Goal: Check status

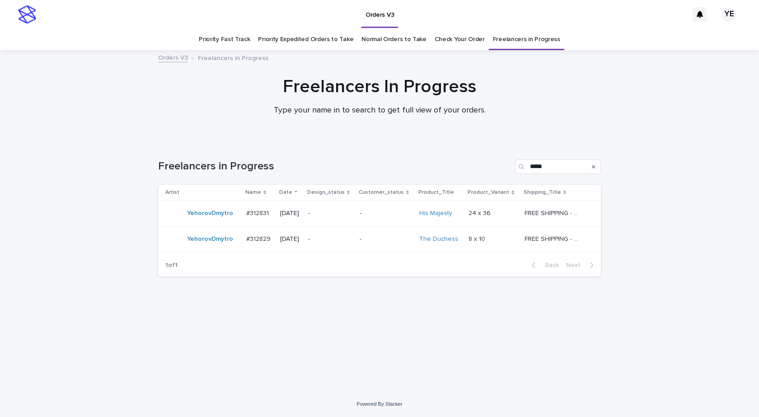
click at [60, 255] on div "Loading... Saving… Loading... Saving… Freelancers in Progress ***** Artist Name…" at bounding box center [379, 266] width 759 height 250
click at [198, 222] on div "YehorovDmytro" at bounding box center [202, 213] width 74 height 18
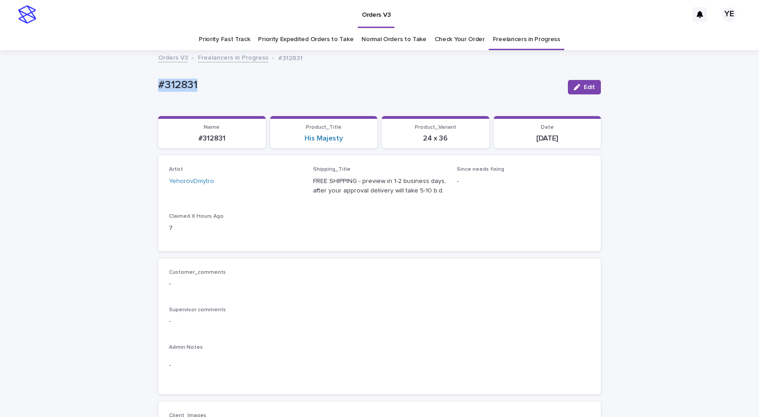
drag, startPoint x: 193, startPoint y: 85, endPoint x: 99, endPoint y: 88, distance: 94.5
copy p "#312831"
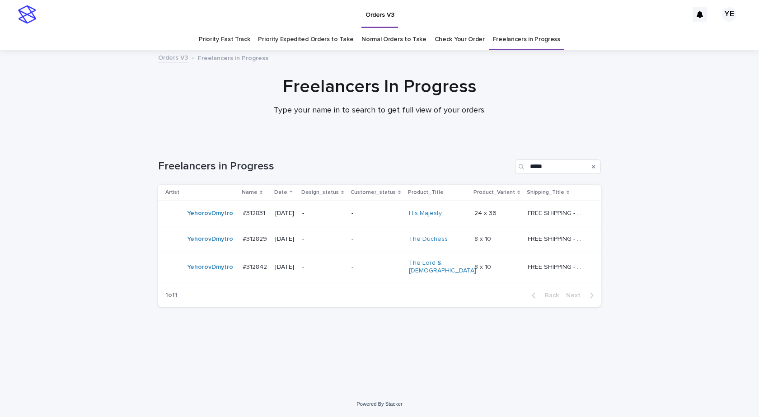
click at [227, 276] on td "YehorovDmytro" at bounding box center [198, 267] width 81 height 30
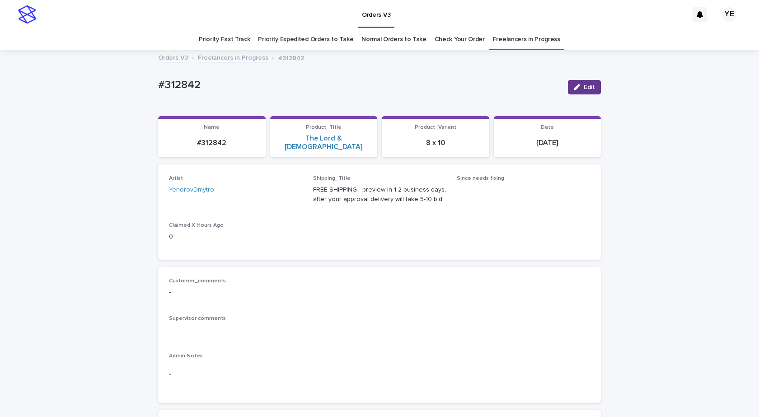
click at [577, 87] on icon "button" at bounding box center [577, 87] width 6 height 6
click at [283, 192] on icon at bounding box center [285, 194] width 4 height 5
type input "****"
click at [232, 205] on div "AnaMarijaTimarac" at bounding box center [232, 203] width 132 height 16
click at [570, 84] on icon "button" at bounding box center [572, 87] width 5 height 6
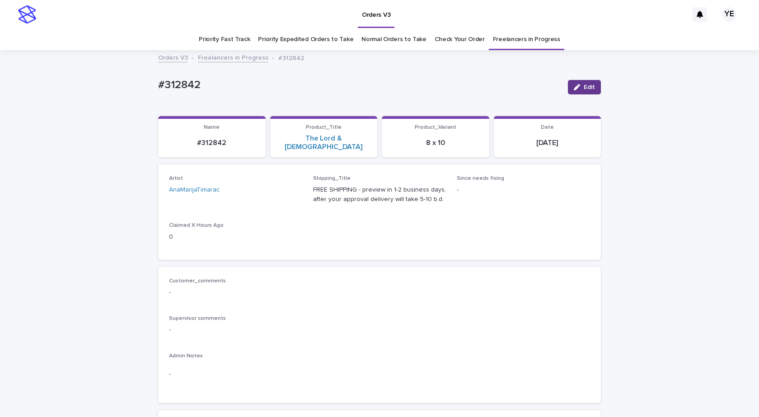
click at [583, 83] on button "Edit" at bounding box center [584, 87] width 33 height 14
click at [285, 190] on icon at bounding box center [285, 194] width 9 height 9
type input "*****"
click at [227, 205] on div "YehorovDmytro" at bounding box center [232, 203] width 132 height 16
click at [574, 80] on button "Save" at bounding box center [582, 87] width 38 height 14
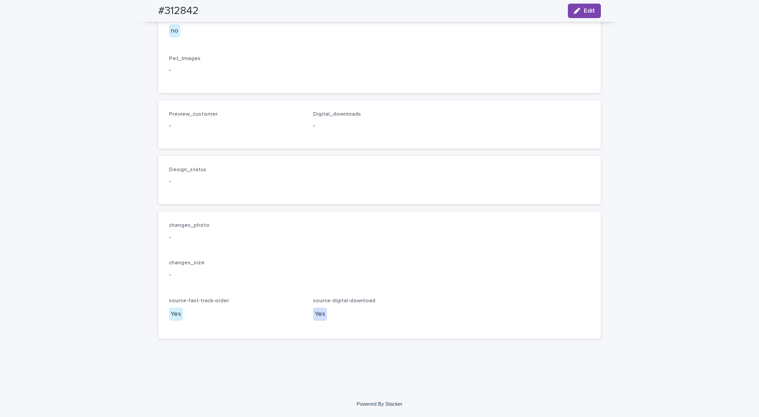
scroll to position [678, 0]
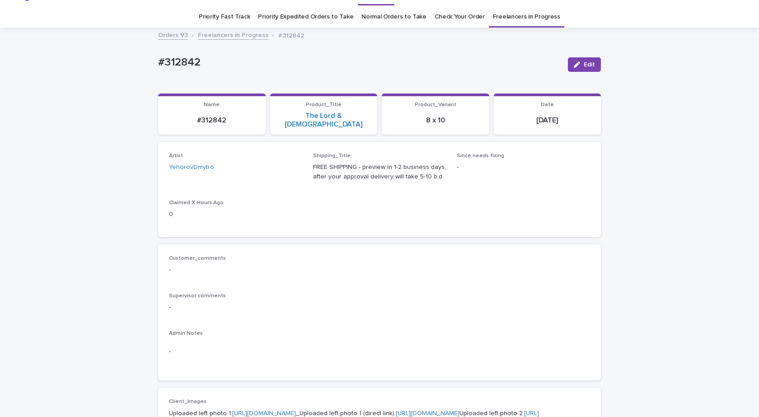
scroll to position [0, 0]
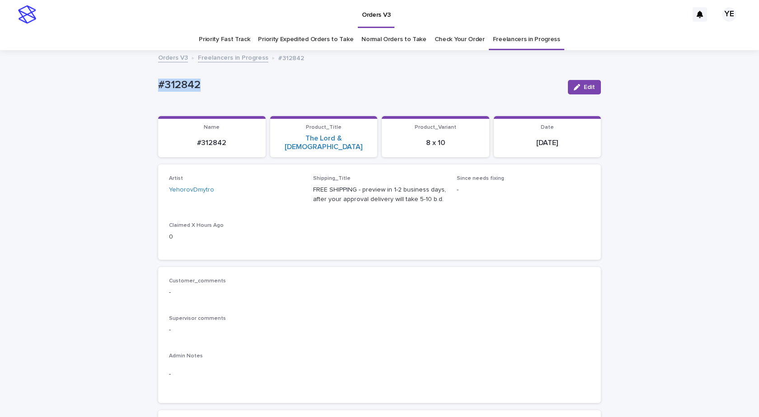
drag, startPoint x: 207, startPoint y: 90, endPoint x: 137, endPoint y: 94, distance: 69.3
copy p "#312842"
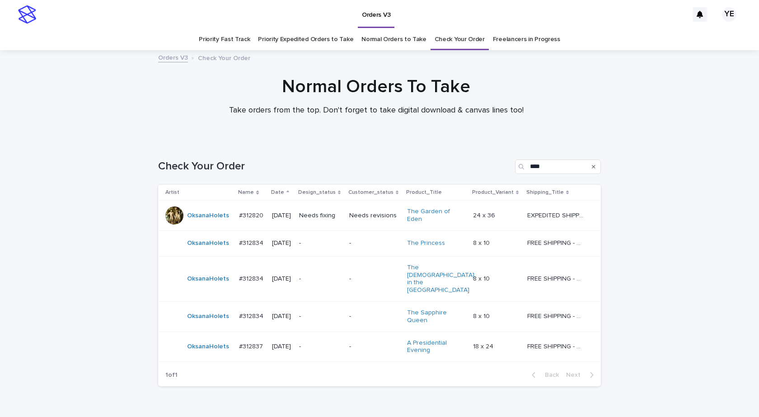
scroll to position [28, 0]
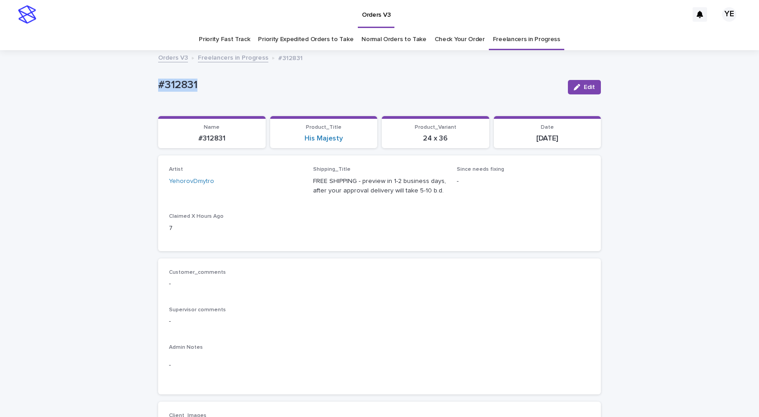
click at [223, 79] on p "#312831" at bounding box center [359, 85] width 403 height 13
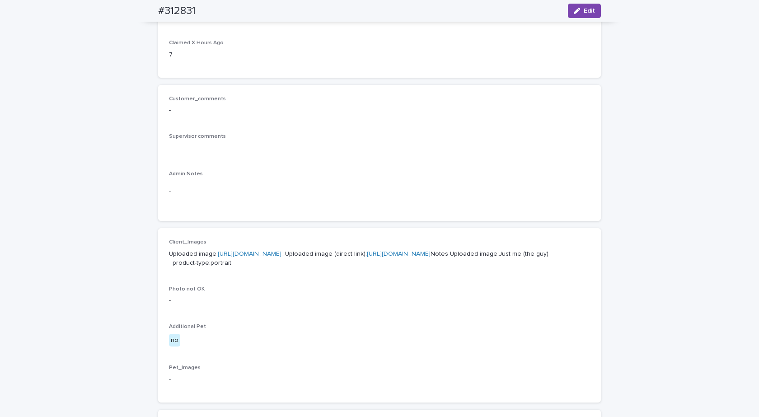
scroll to position [123, 0]
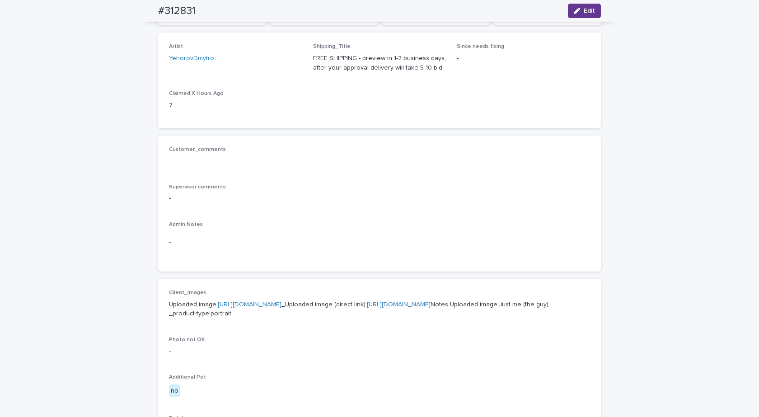
click at [591, 8] on button "Edit" at bounding box center [584, 11] width 33 height 14
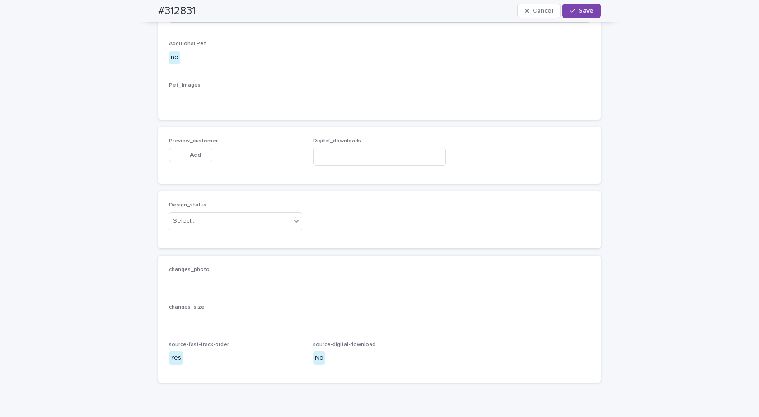
scroll to position [556, 0]
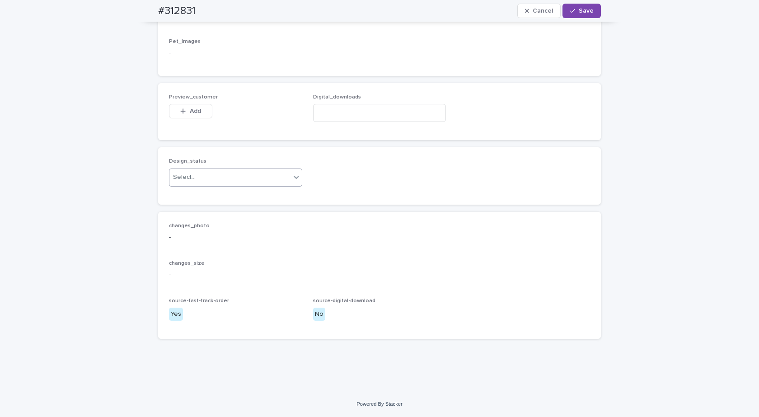
click at [196, 178] on div "Select..." at bounding box center [229, 177] width 121 height 15
click at [189, 190] on div "Uploaded" at bounding box center [232, 195] width 132 height 16
click at [179, 117] on button "Add" at bounding box center [190, 111] width 43 height 14
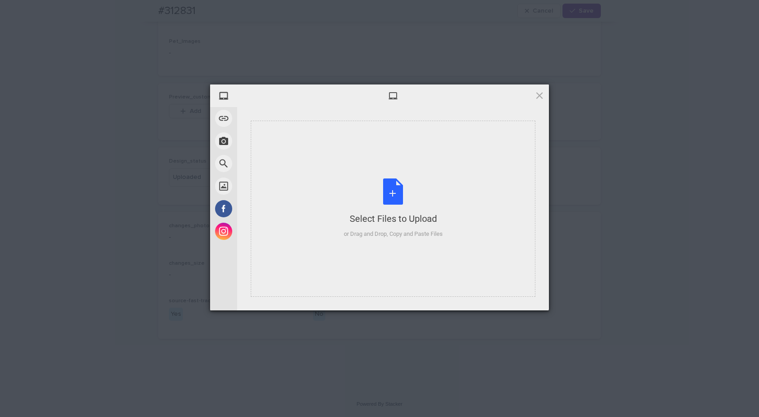
click at [390, 166] on div "Select Files to Upload or Drag and Drop, Copy and Paste Files" at bounding box center [393, 209] width 285 height 176
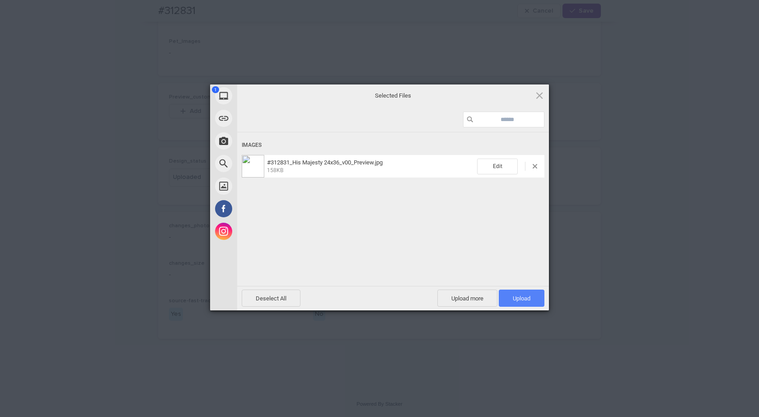
click at [526, 296] on span "Upload 1" at bounding box center [522, 298] width 18 height 7
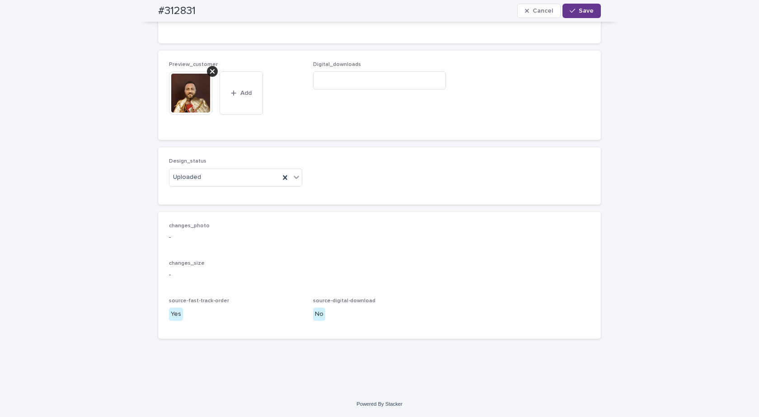
click at [585, 5] on button "Save" at bounding box center [582, 11] width 38 height 14
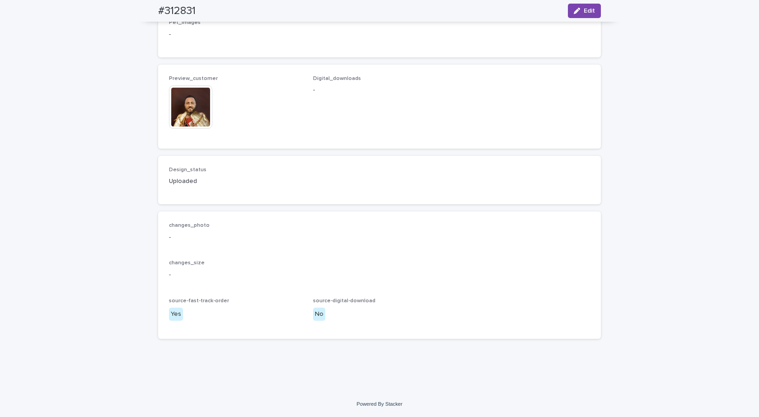
click at [186, 104] on img at bounding box center [190, 106] width 43 height 43
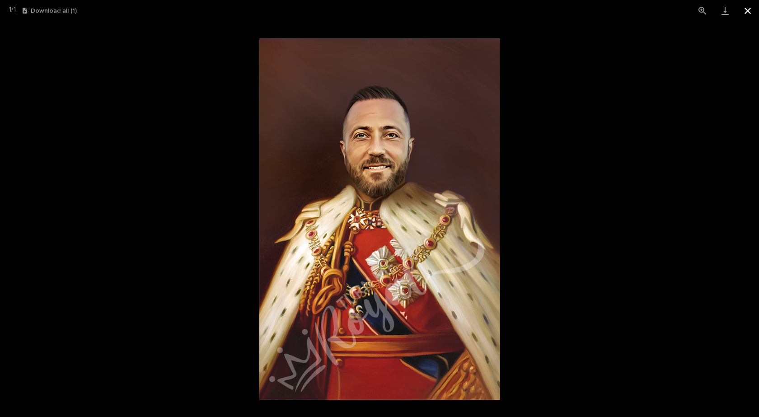
click at [750, 9] on button "Close gallery" at bounding box center [748, 10] width 23 height 21
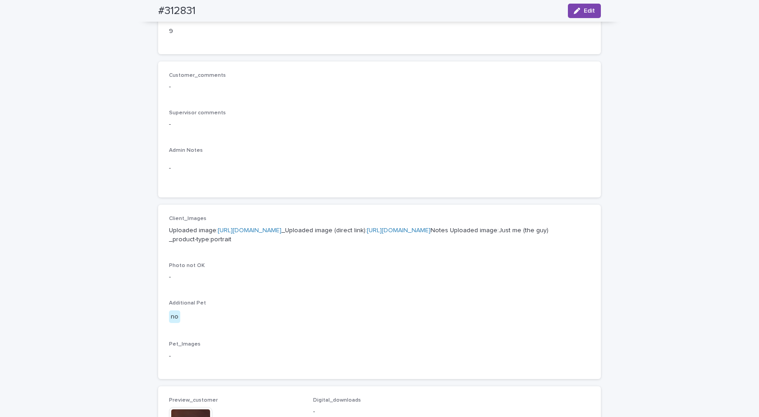
scroll to position [104, 0]
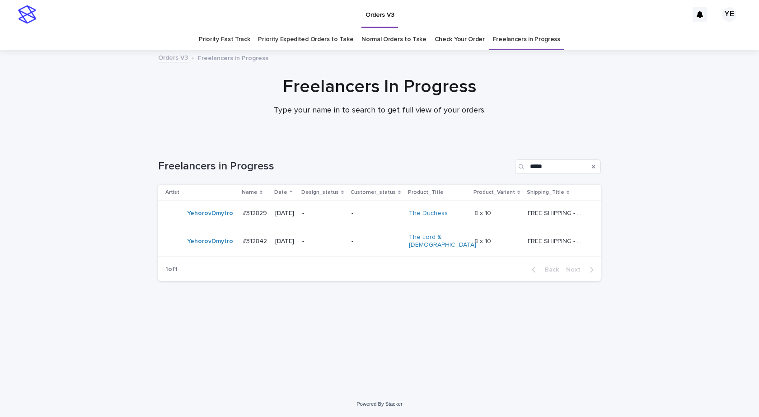
click at [192, 223] on td "YehorovDmytro" at bounding box center [198, 214] width 81 height 26
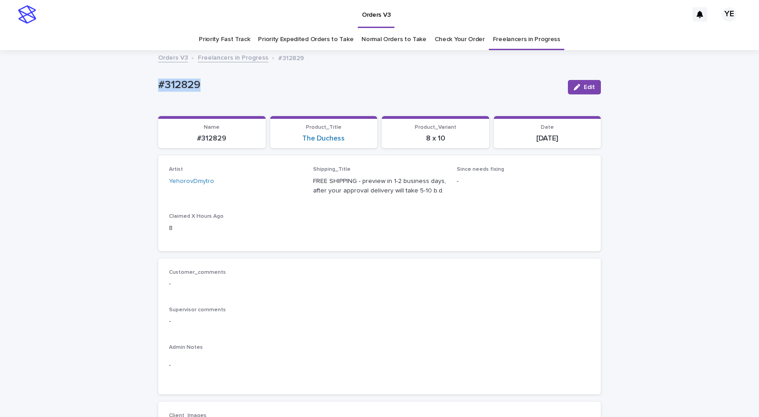
drag, startPoint x: 202, startPoint y: 84, endPoint x: 131, endPoint y: 103, distance: 74.1
copy p "#312829"
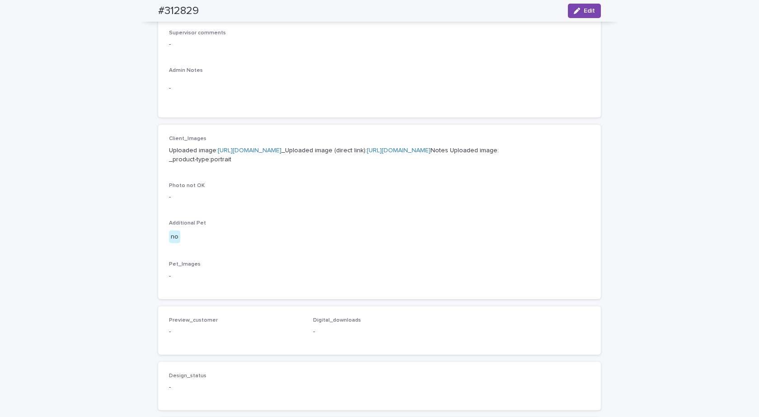
scroll to position [361, 0]
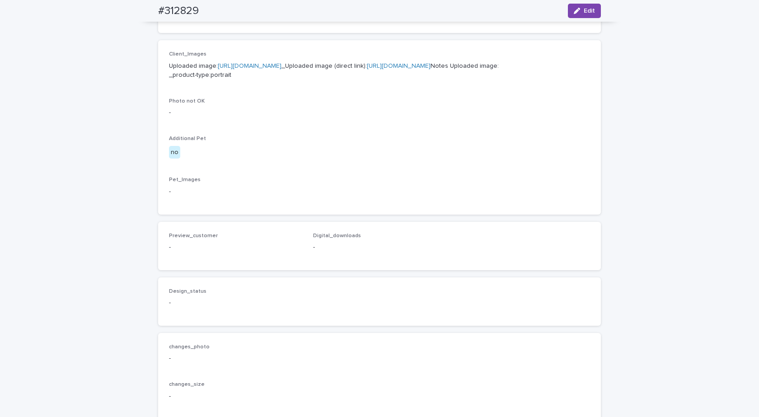
click at [278, 63] on link "https://cdn.shopify.com-uploadkit.app/s/files/1/0033/4807/0511/files/download.h…" at bounding box center [250, 66] width 64 height 6
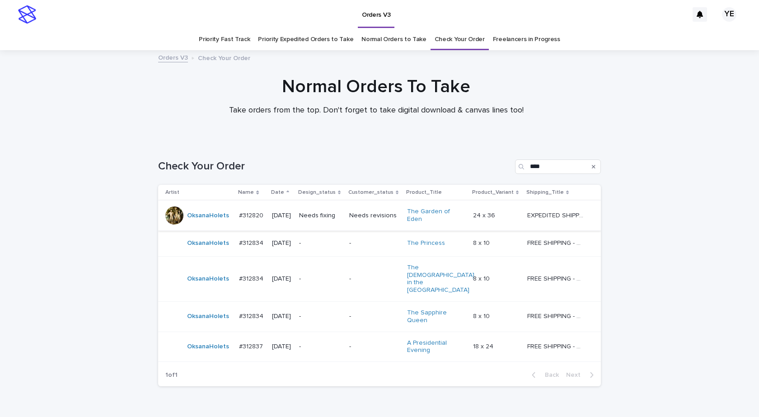
scroll to position [28, 0]
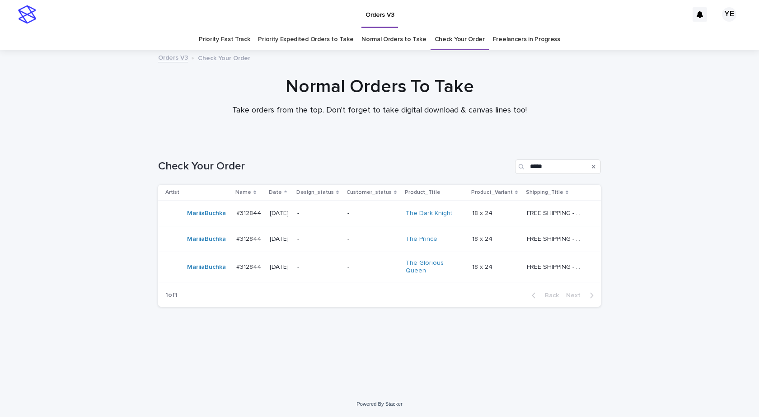
click at [218, 246] on div "MariiaBuchka" at bounding box center [206, 239] width 39 height 15
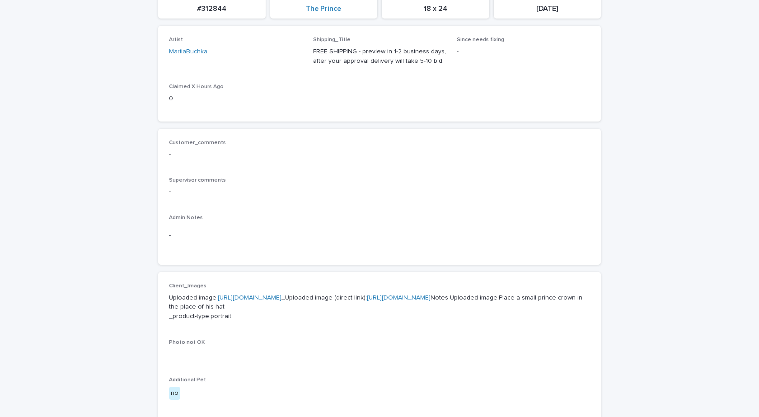
scroll to position [226, 0]
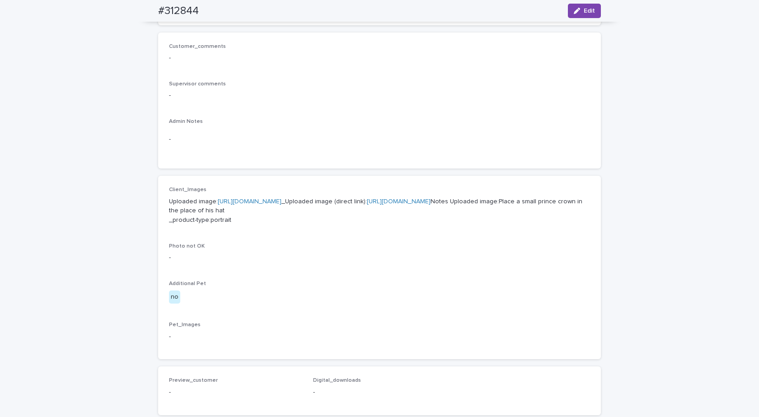
click at [282, 201] on link "https://cdn.shopify.com-uploadkit.app/s/files/1/0033/4807/0511/files/download.h…" at bounding box center [250, 201] width 64 height 6
drag, startPoint x: 376, startPoint y: 247, endPoint x: 231, endPoint y: 250, distance: 144.2
click at [231, 225] on p "Uploaded image: https://cdn.shopify.com-uploadkit.app/s/files/1/0033/4807/0511/…" at bounding box center [379, 211] width 421 height 28
copy p "Place a small prince crown in the place of his hat"
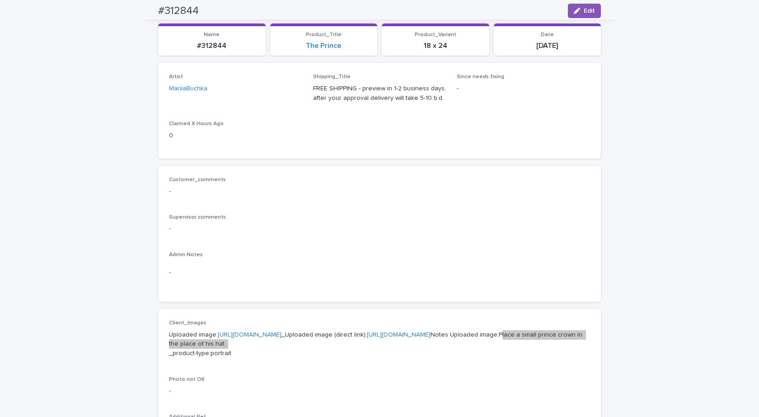
scroll to position [0, 0]
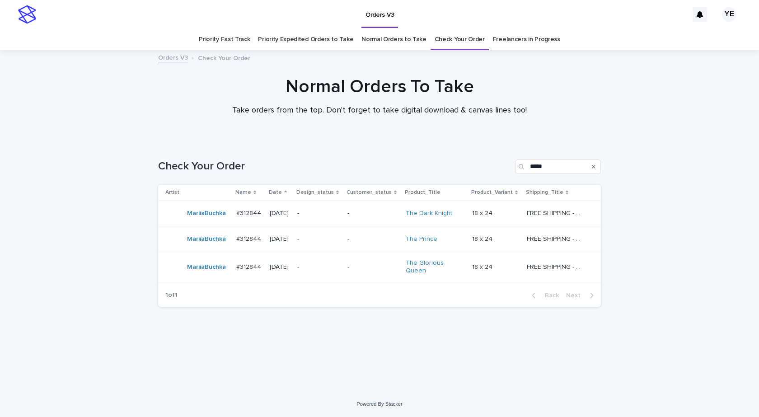
click at [90, 225] on div "Loading... Saving… Loading... Saving… Check Your Order ***** Artist Name Date D…" at bounding box center [379, 266] width 759 height 250
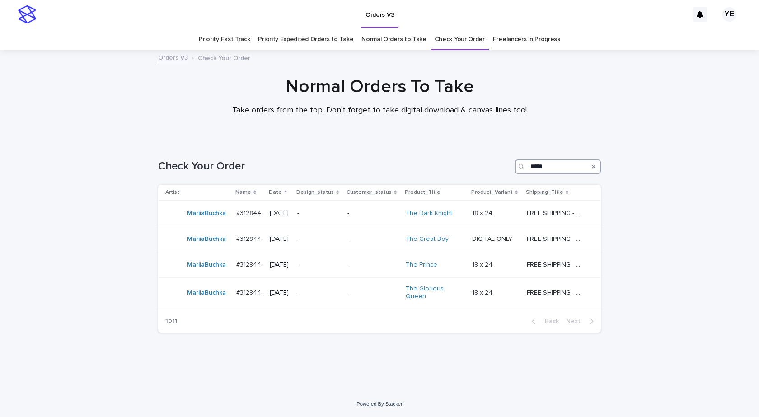
drag, startPoint x: 547, startPoint y: 166, endPoint x: 412, endPoint y: 151, distance: 135.9
click at [413, 152] on div "Check Your Order *****" at bounding box center [379, 162] width 443 height 43
type input "*"
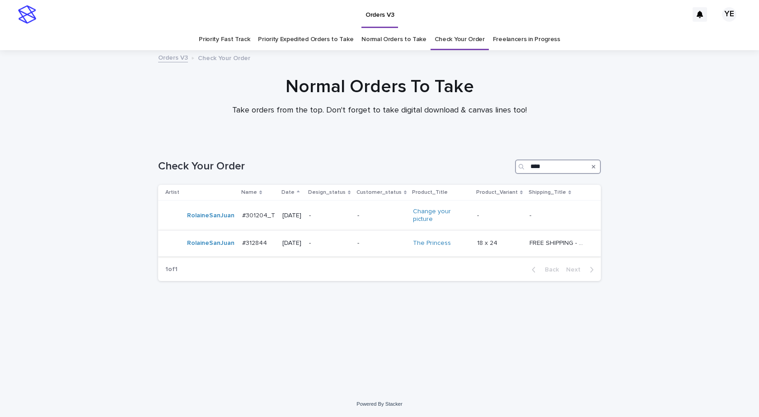
type input "****"
click at [217, 251] on div "RolaineSanJuan" at bounding box center [210, 243] width 47 height 15
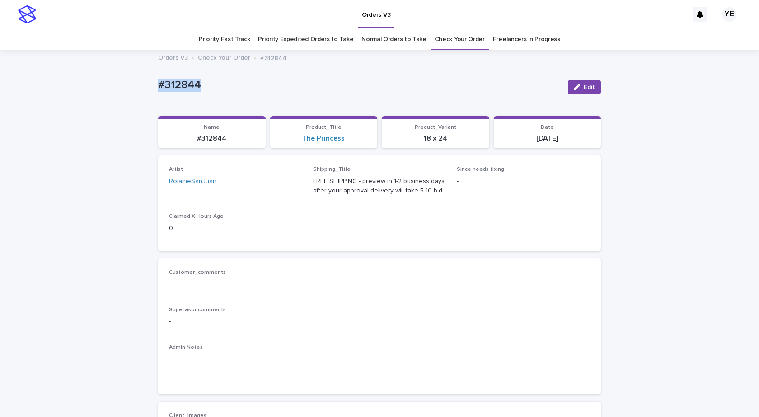
drag, startPoint x: 201, startPoint y: 87, endPoint x: 108, endPoint y: 97, distance: 92.7
copy p "#312844"
click at [447, 37] on link "Check Your Order" at bounding box center [460, 39] width 50 height 21
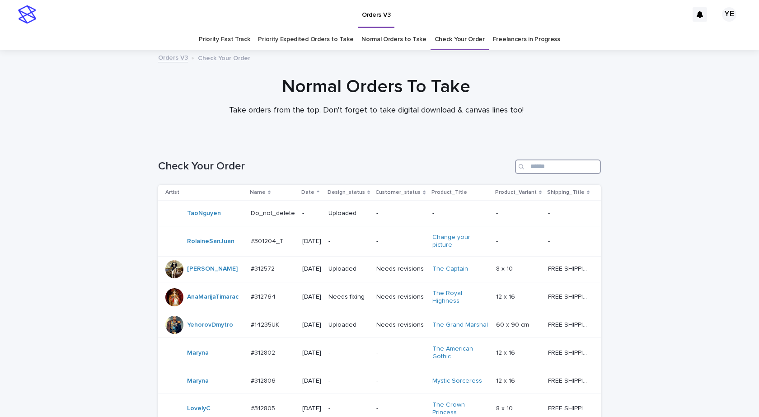
click at [559, 164] on input "Search" at bounding box center [558, 167] width 86 height 14
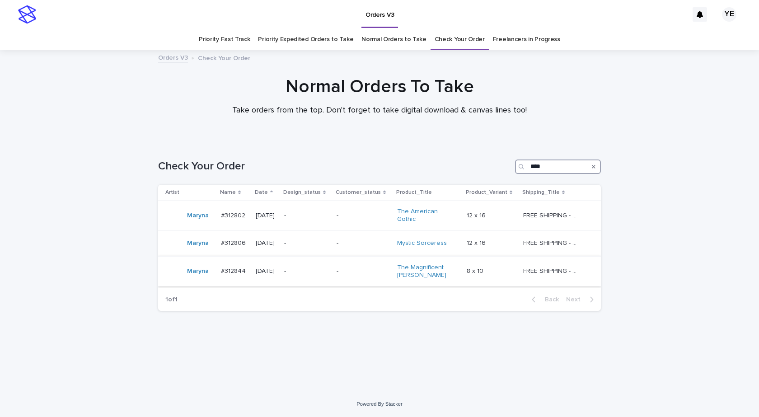
type input "****"
click at [212, 280] on td "Maryna" at bounding box center [187, 271] width 59 height 30
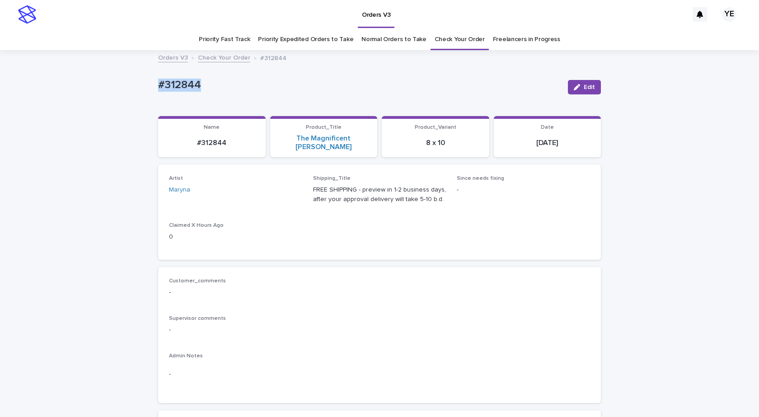
drag, startPoint x: 175, startPoint y: 86, endPoint x: 114, endPoint y: 90, distance: 61.1
copy p "#312844"
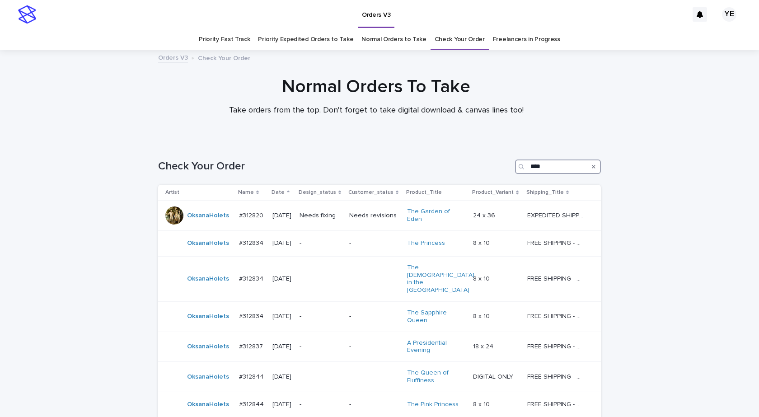
click at [545, 166] on input "****" at bounding box center [558, 167] width 86 height 14
type input "*"
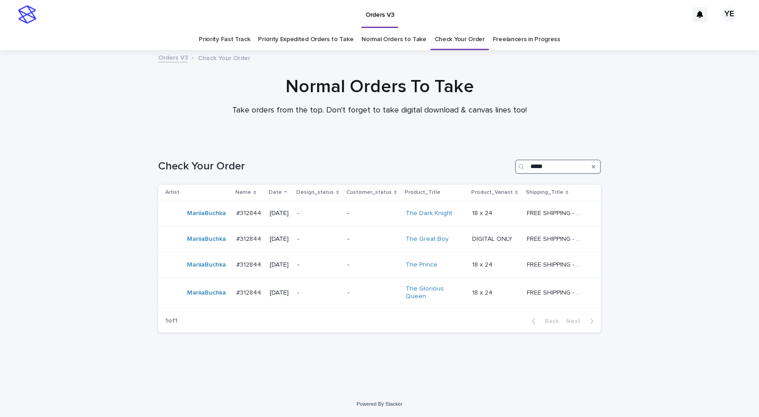
type input "*****"
